Goal: Task Accomplishment & Management: Use online tool/utility

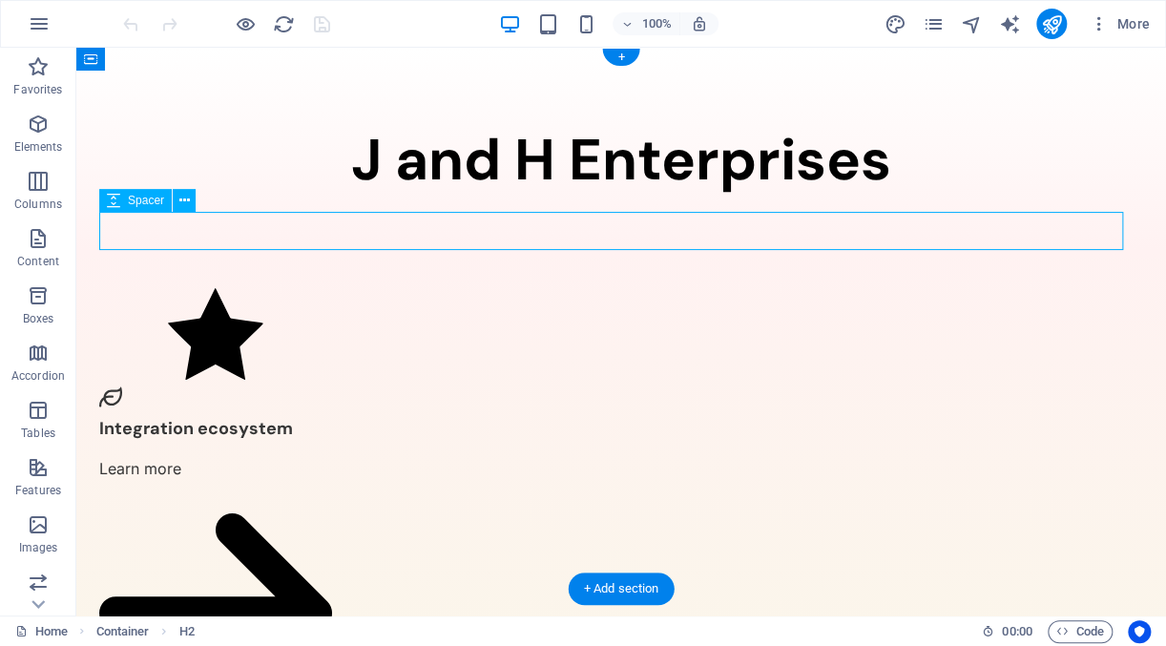
click at [151, 246] on div at bounding box center [621, 231] width 1044 height 38
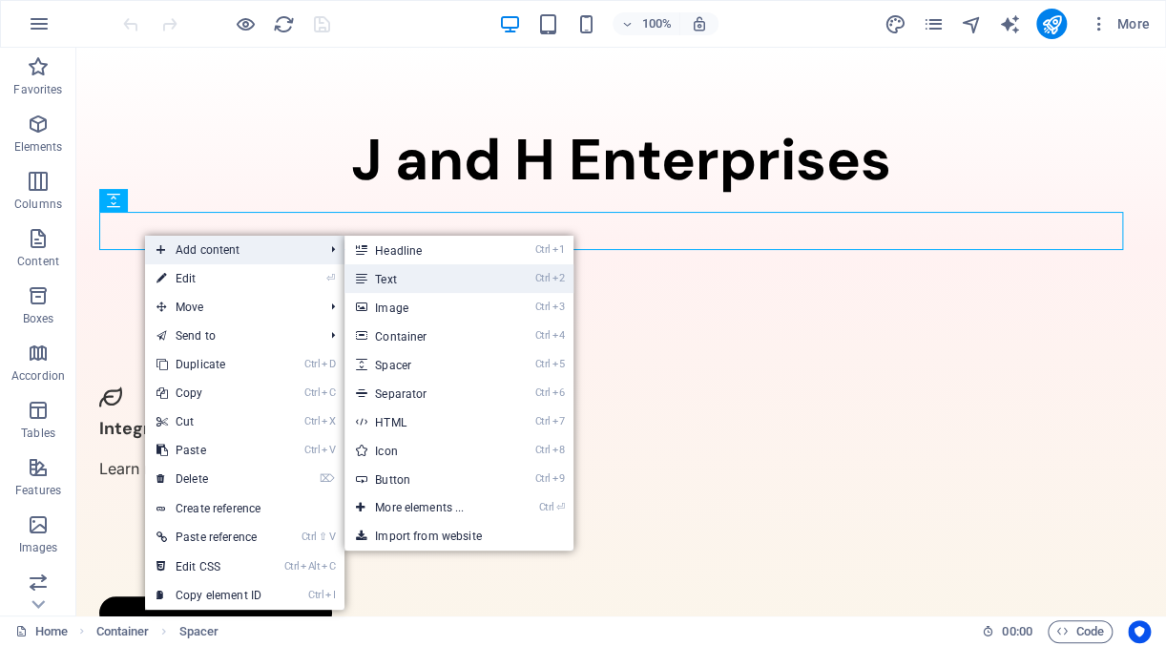
click at [380, 280] on link "Ctrl 2 Text" at bounding box center [422, 278] width 157 height 29
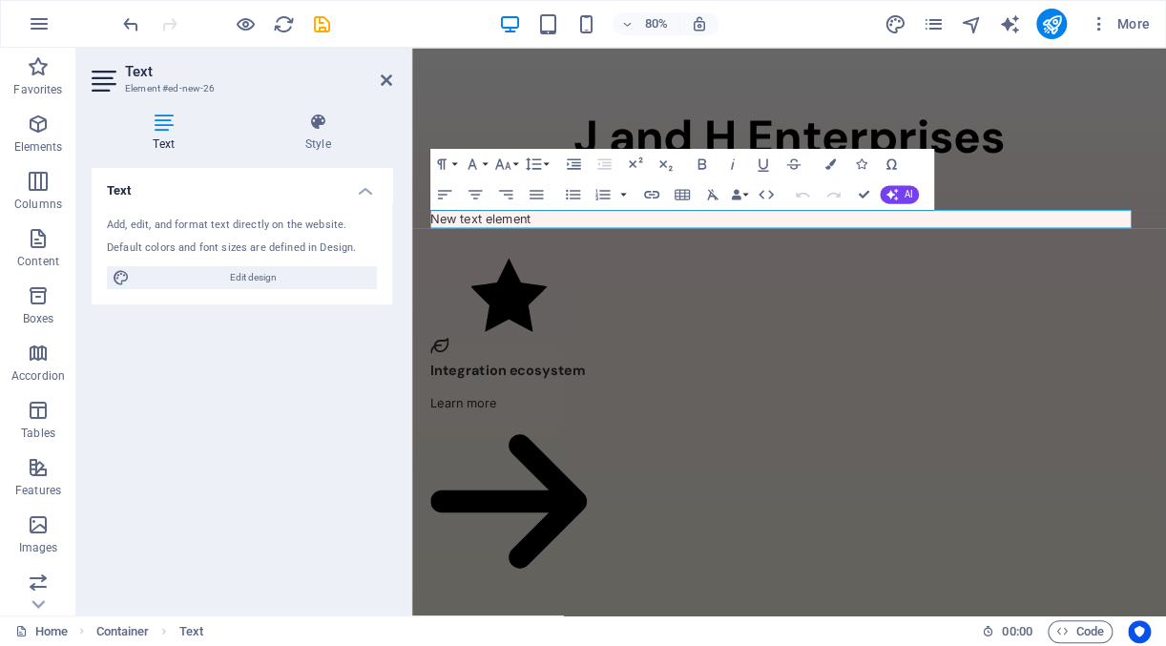
click at [193, 447] on div "Text Add, edit, and format text directly on the website. Default colors and fon…" at bounding box center [242, 384] width 300 height 432
click at [383, 77] on icon at bounding box center [386, 80] width 11 height 15
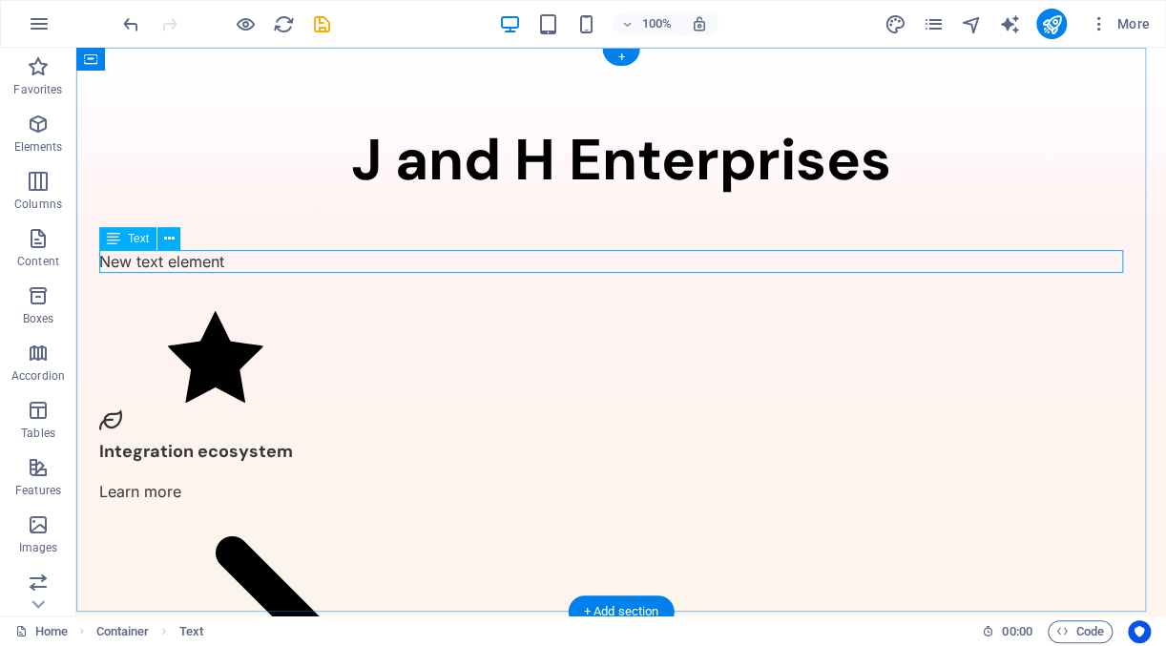
click at [295, 260] on div "New text element" at bounding box center [621, 261] width 1044 height 23
